Goal: Find specific page/section: Find specific page/section

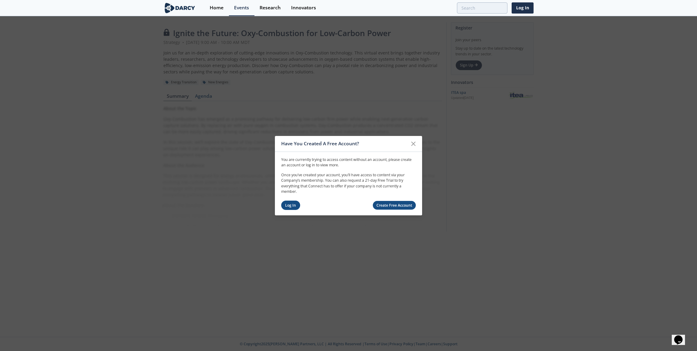
click at [293, 202] on link "Log In" at bounding box center [290, 204] width 19 height 9
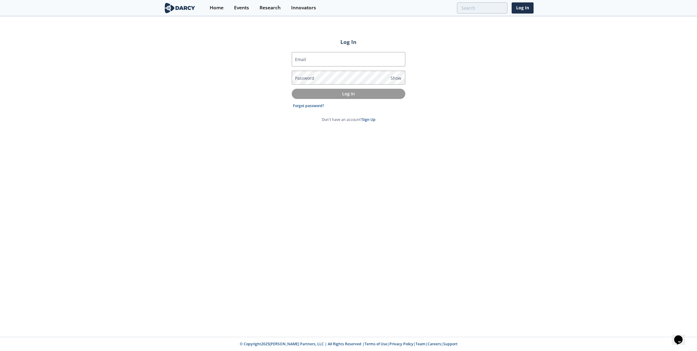
type input "[EMAIL_ADDRESS][DOMAIN_NAME]"
click at [345, 97] on button "Log In" at bounding box center [349, 94] width 114 height 10
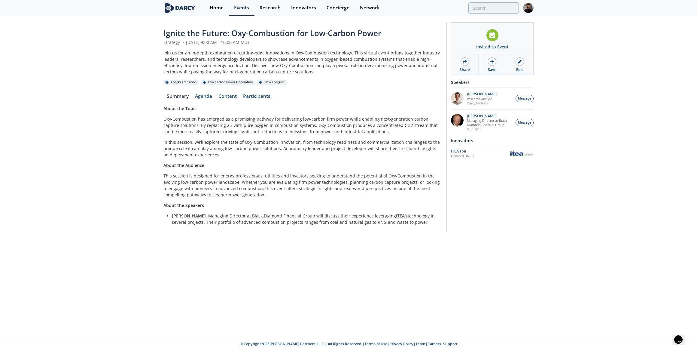
click at [208, 95] on link "Agenda" at bounding box center [203, 97] width 23 height 7
